Goal: Task Accomplishment & Management: Manage account settings

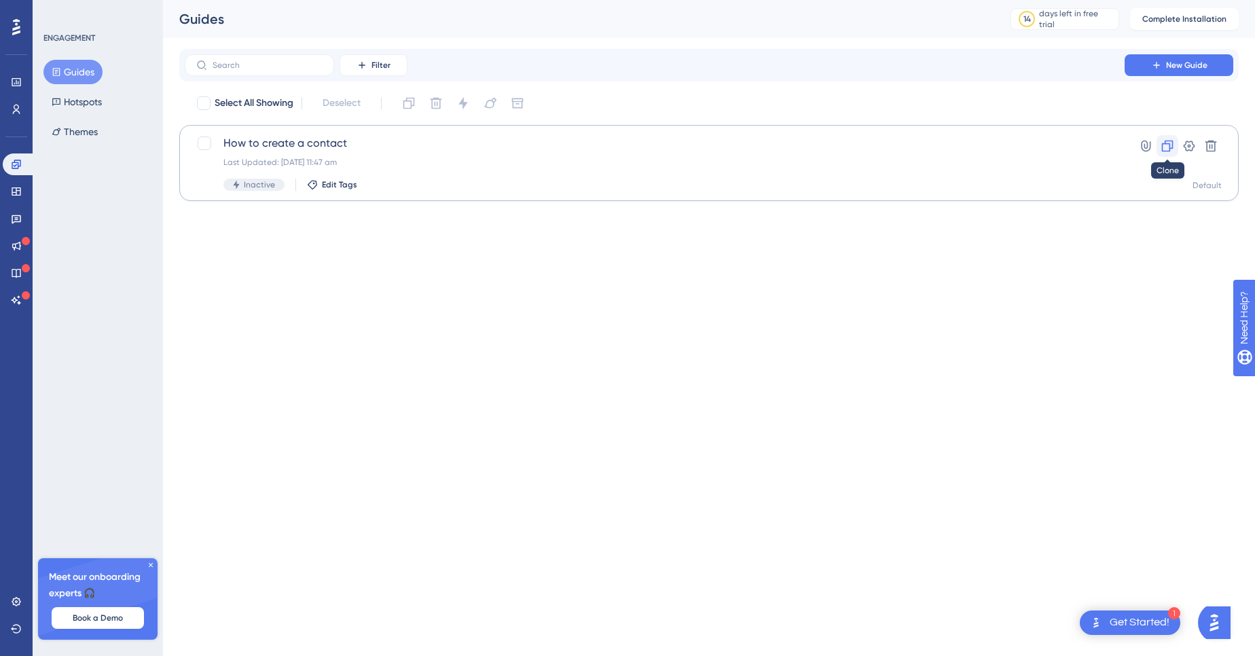
click at [1175, 154] on button at bounding box center [1168, 146] width 22 height 22
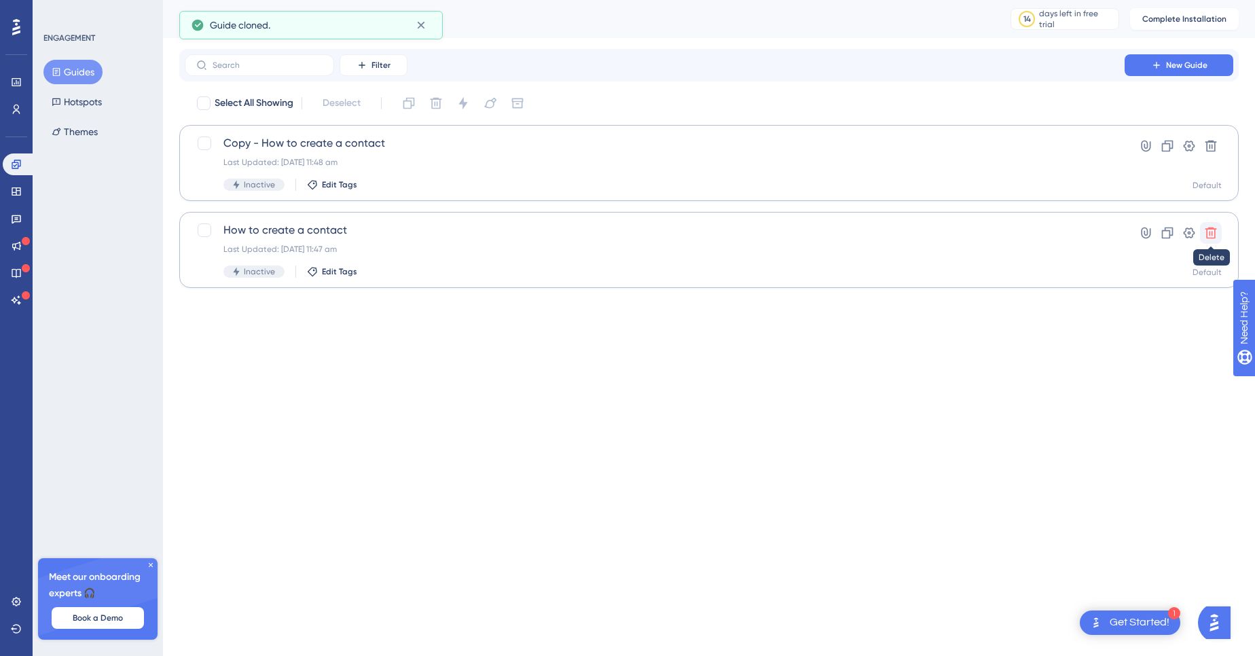
click at [1219, 226] on button at bounding box center [1211, 233] width 22 height 22
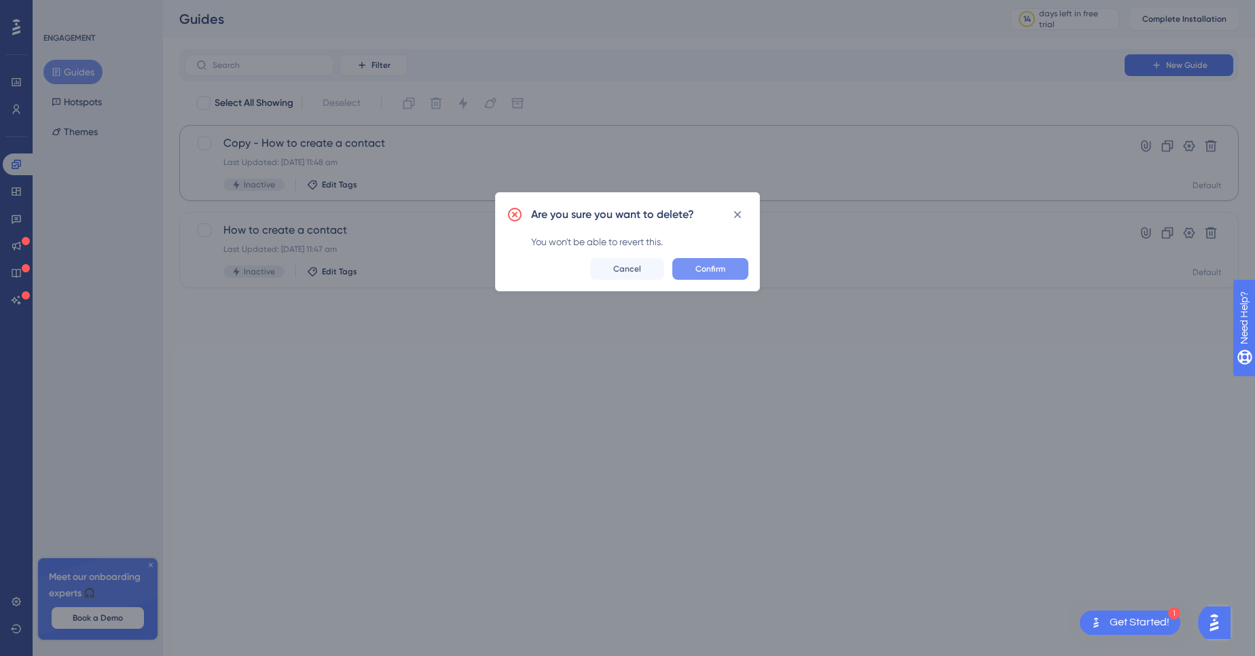
click at [731, 276] on button "Confirm" at bounding box center [711, 269] width 76 height 22
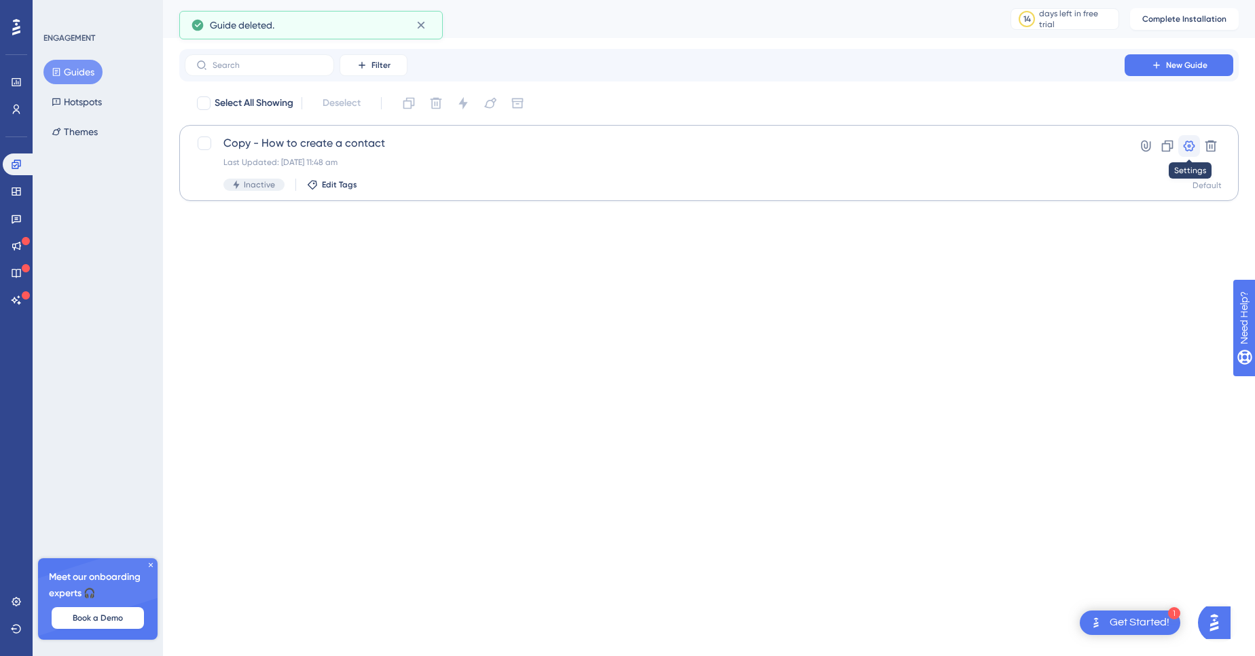
click at [1193, 149] on icon at bounding box center [1190, 146] width 12 height 11
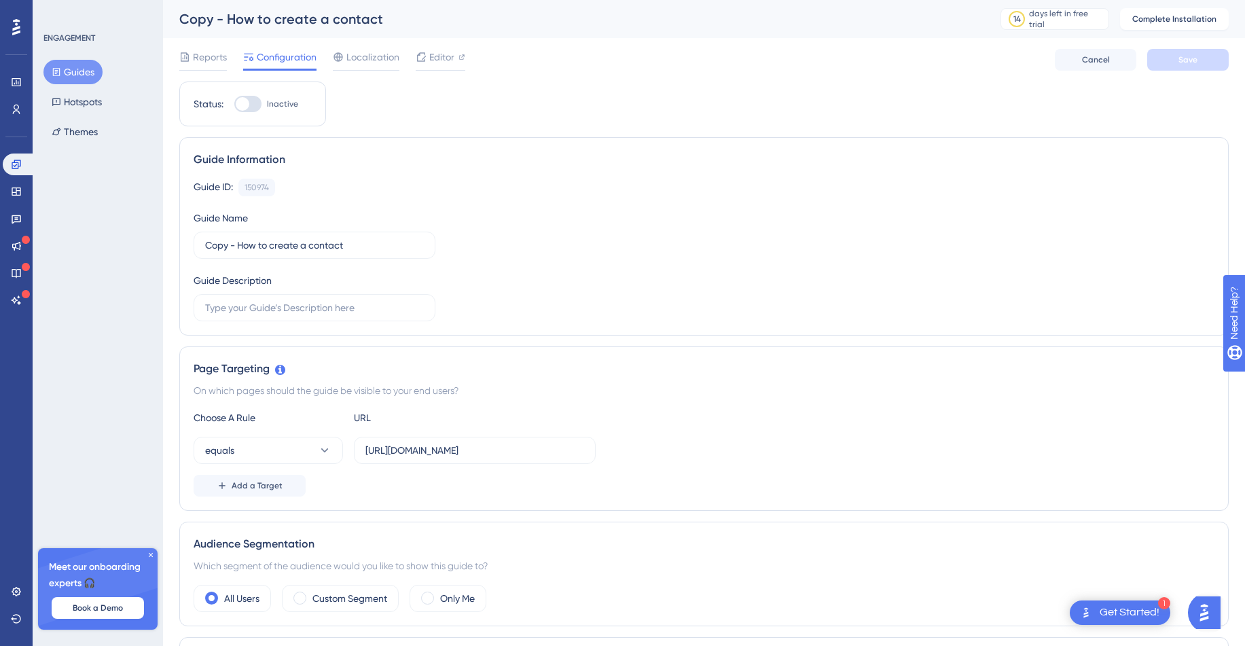
click at [1164, 253] on div "Guide ID: 150974 Copy Guide Name Copy - How to create a contact Guide Descripti…" at bounding box center [704, 250] width 1021 height 143
click at [654, 188] on div "Guide ID: 150974 Copy" at bounding box center [704, 188] width 1021 height 18
